Goal: Task Accomplishment & Management: Complete application form

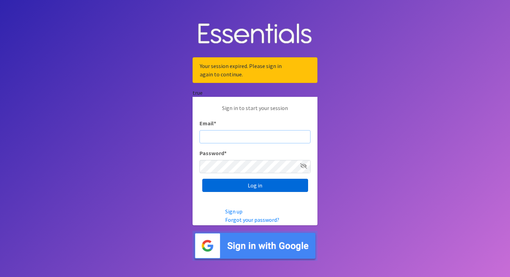
type input "cassiecelestain@gmail.com"
click at [230, 188] on input "Log in" at bounding box center [255, 185] width 106 height 13
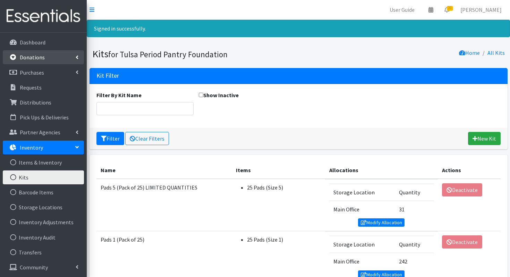
click at [43, 61] on link "Donations" at bounding box center [43, 57] width 81 height 14
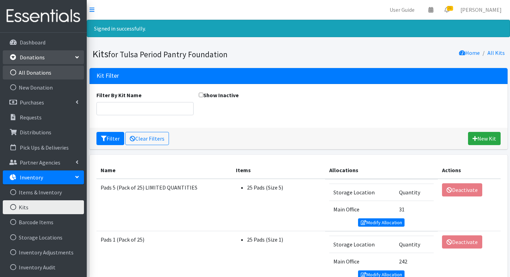
click at [59, 71] on link "All Donations" at bounding box center [43, 73] width 81 height 14
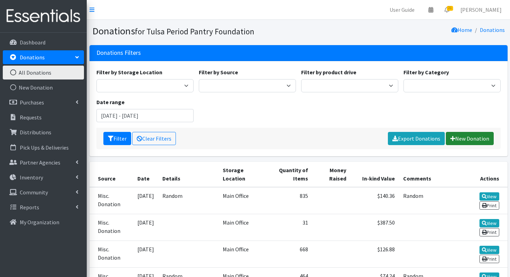
click at [454, 134] on link "New Donation" at bounding box center [470, 138] width 48 height 13
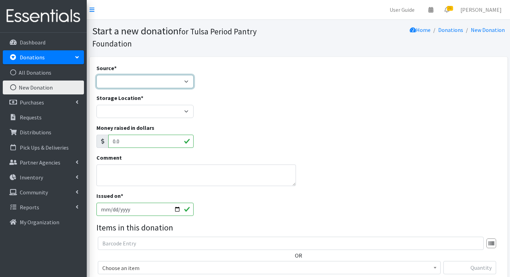
click at [152, 78] on select "Product Drive Manufacturer Donation Site Misc. Donation" at bounding box center [144, 81] width 97 height 13
select select "Misc. Donation"
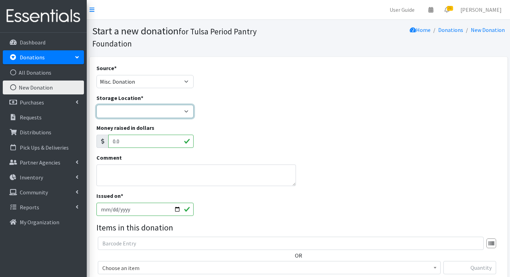
click at [139, 109] on select "Main Office" at bounding box center [144, 111] width 97 height 13
select select "380"
click at [132, 172] on textarea "Comment" at bounding box center [195, 175] width 199 height 22
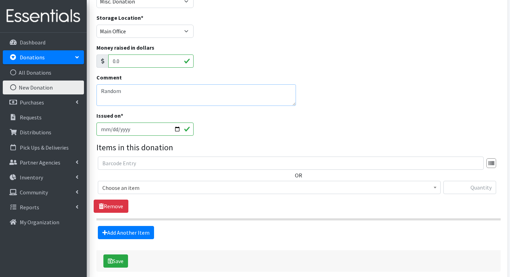
scroll to position [91, 0]
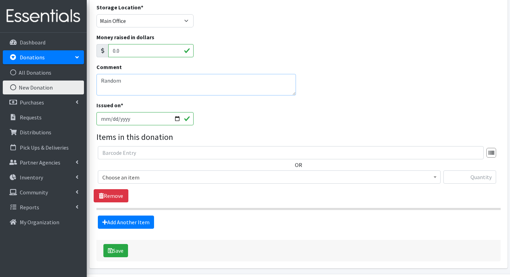
type textarea "Random"
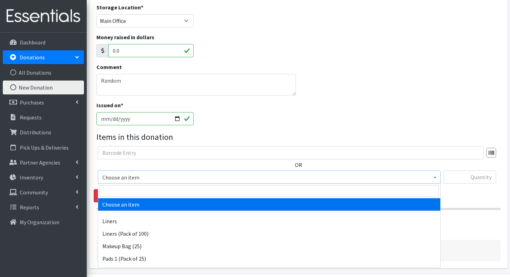
click at [156, 178] on span "Choose an item" at bounding box center [269, 177] width 334 height 10
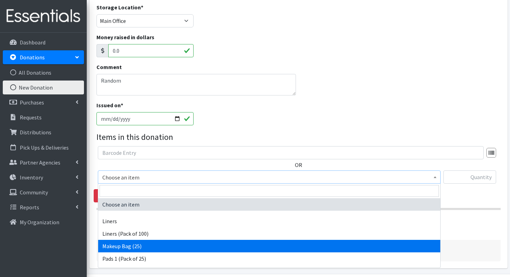
scroll to position [82, 0]
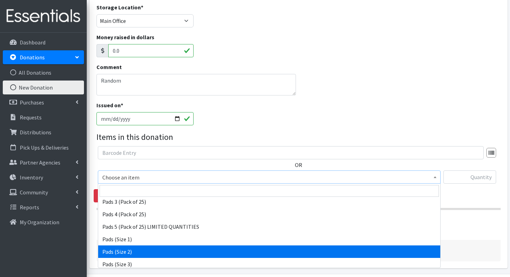
select select "13214"
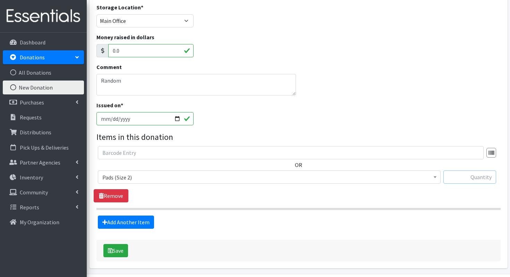
click at [458, 174] on input "text" at bounding box center [469, 176] width 53 height 13
type input "42"
click at [143, 222] on link "Add Another Item" at bounding box center [126, 221] width 56 height 13
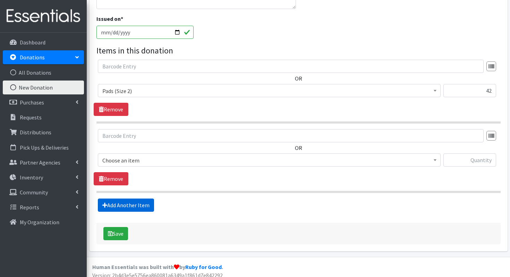
scroll to position [183, 0]
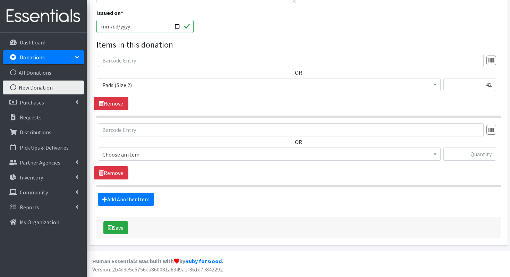
click at [138, 161] on span "Choose an item Liners Liners (Pack of 100) Makeup Bag (25) Pads 1 (Pack of 25) …" at bounding box center [269, 156] width 343 height 19
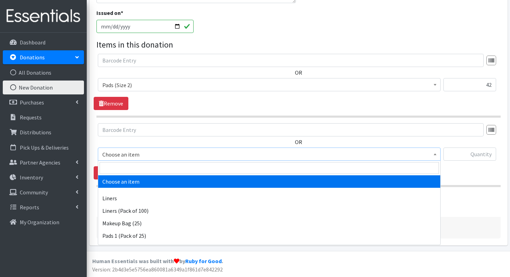
click at [140, 155] on span "Choose an item" at bounding box center [269, 154] width 334 height 10
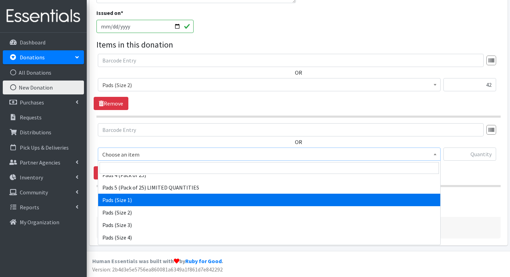
scroll to position [99, 0]
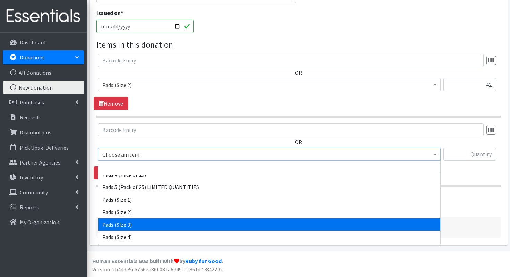
select select "13215"
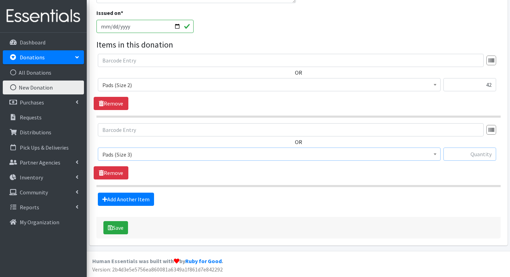
click at [491, 150] on input "text" at bounding box center [469, 153] width 53 height 13
type input "168"
click at [143, 198] on link "Add Another Item" at bounding box center [126, 198] width 56 height 13
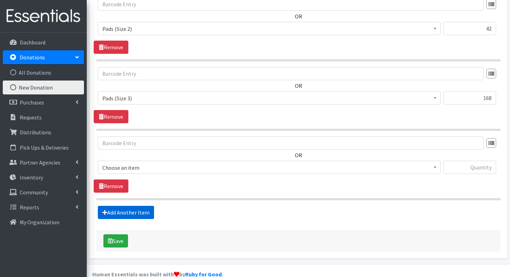
scroll to position [252, 0]
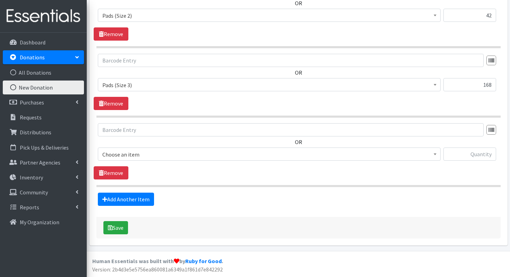
click at [167, 154] on span "Choose an item" at bounding box center [269, 154] width 334 height 10
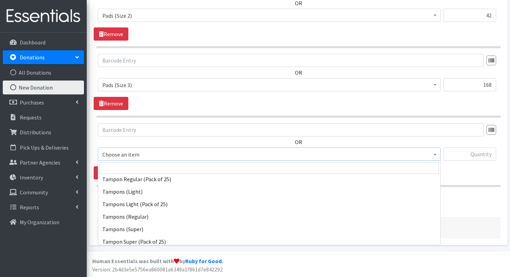
scroll to position [245, 0]
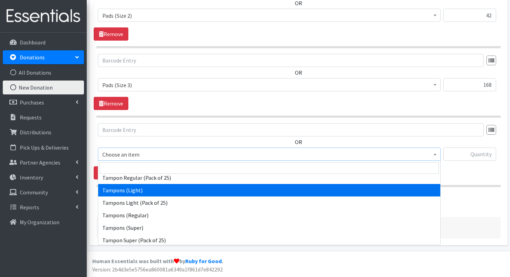
select select "12709"
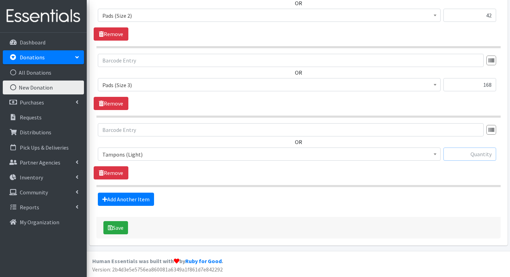
click at [463, 155] on input "text" at bounding box center [469, 153] width 53 height 13
type input "86"
click at [140, 198] on link "Add Another Item" at bounding box center [126, 198] width 56 height 13
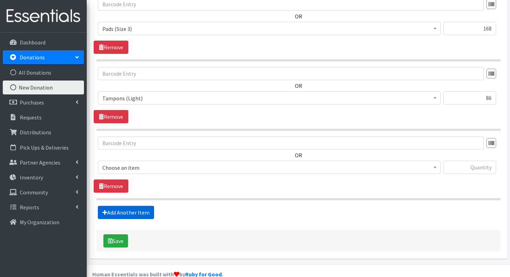
scroll to position [322, 0]
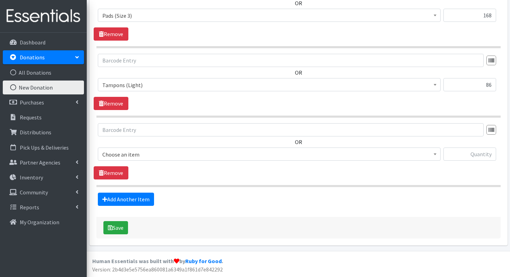
click at [114, 154] on span "Choose an item" at bounding box center [269, 154] width 334 height 10
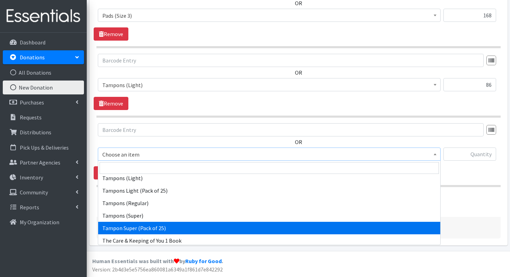
scroll to position [259, 0]
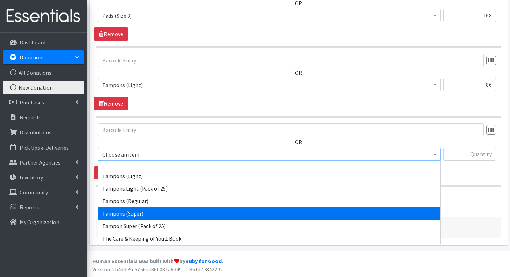
select select "13213"
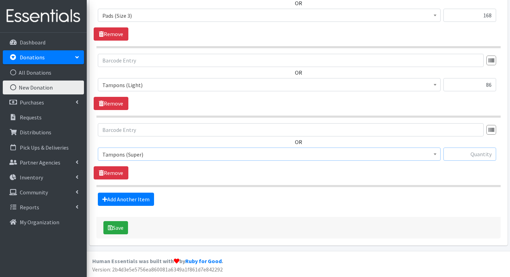
click at [474, 155] on input "text" at bounding box center [469, 153] width 53 height 13
type input "200"
click at [141, 197] on link "Add Another Item" at bounding box center [126, 198] width 56 height 13
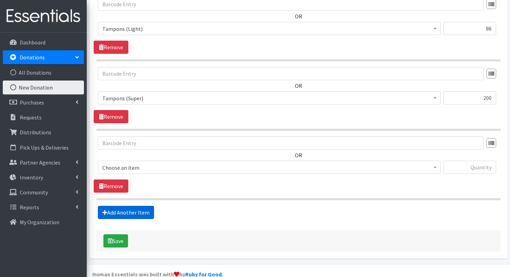
scroll to position [391, 0]
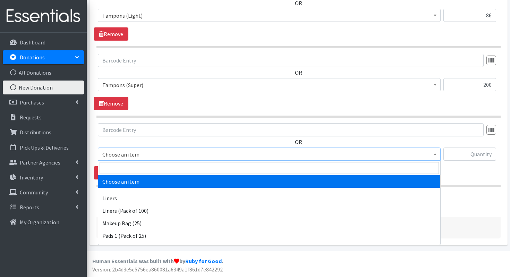
click at [146, 152] on span "Choose an item" at bounding box center [269, 154] width 334 height 10
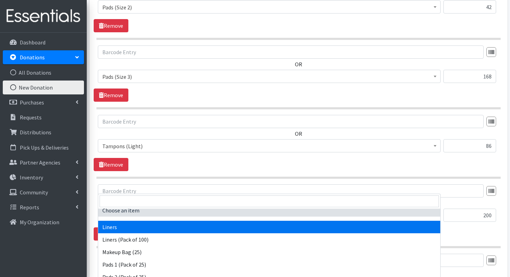
scroll to position [5, 0]
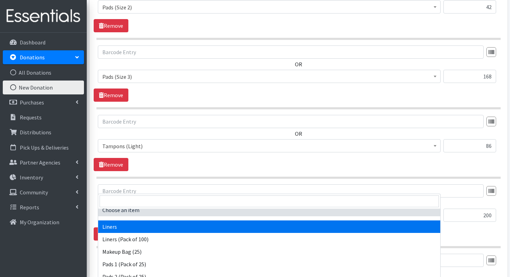
select select "13220"
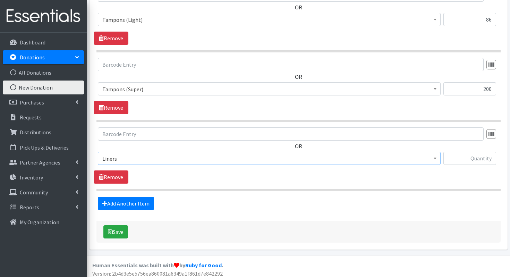
scroll to position [391, 0]
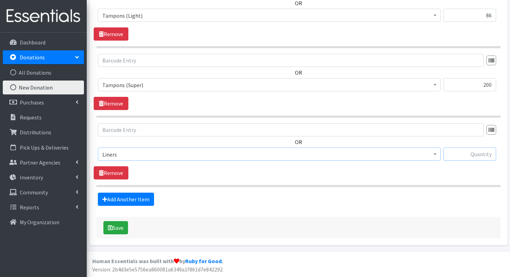
click at [456, 157] on input "text" at bounding box center [469, 153] width 53 height 13
type input "129"
click at [120, 225] on button "Save" at bounding box center [115, 227] width 25 height 13
